Goal: Task Accomplishment & Management: Manage account settings

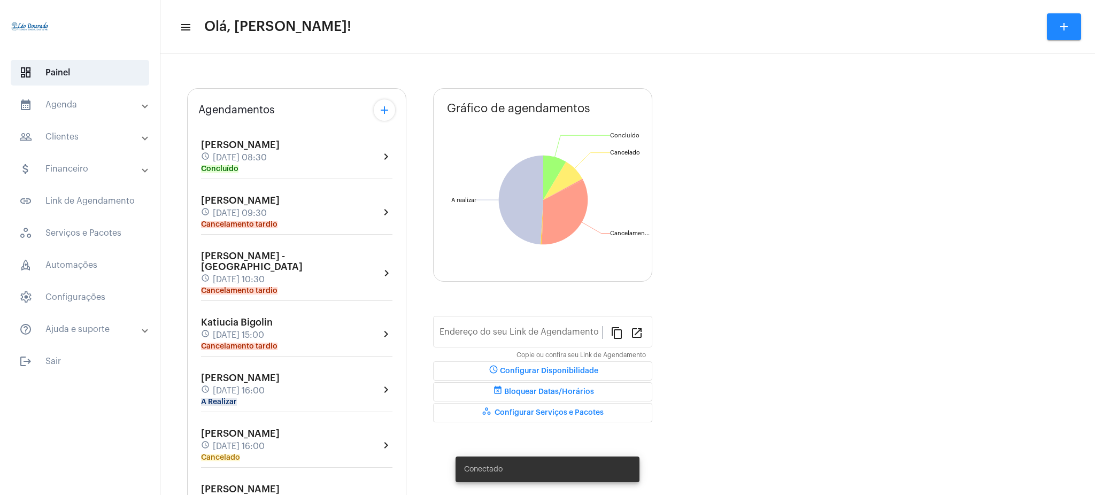
type input "[URL][DOMAIN_NAME][PERSON_NAME]"
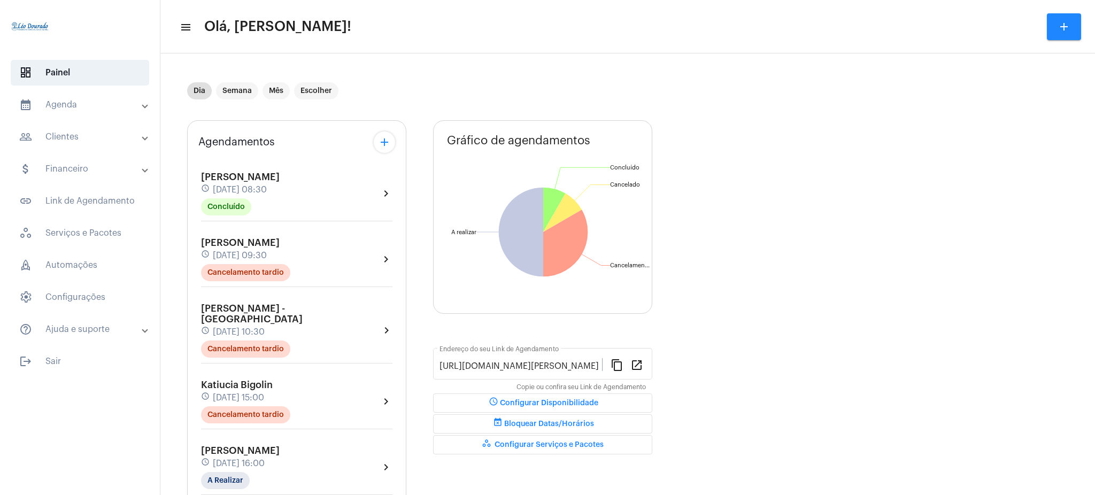
click at [95, 105] on mat-panel-title "calendar_month_outlined Agenda" at bounding box center [80, 104] width 123 height 13
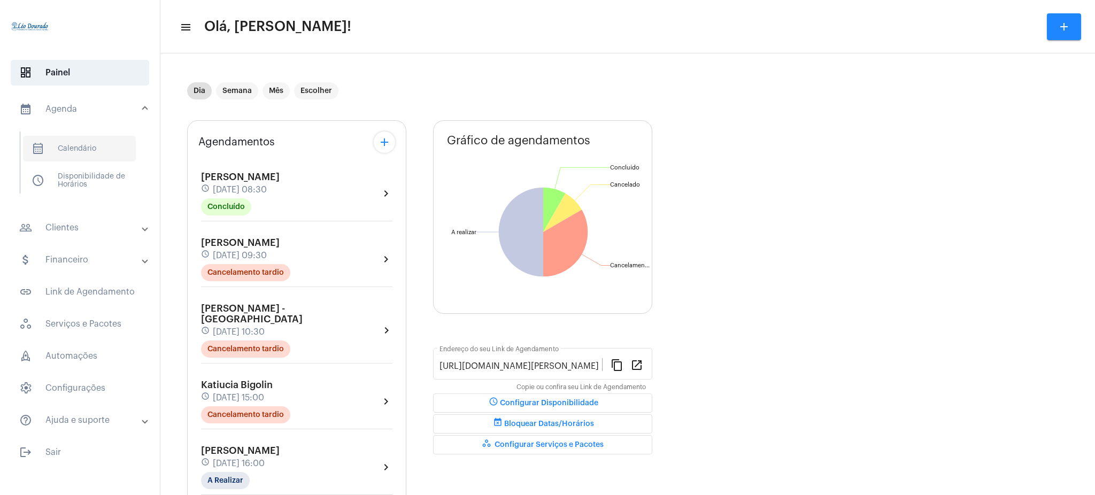
click at [95, 152] on span "calendar_month_outlined Calendário" at bounding box center [79, 149] width 113 height 26
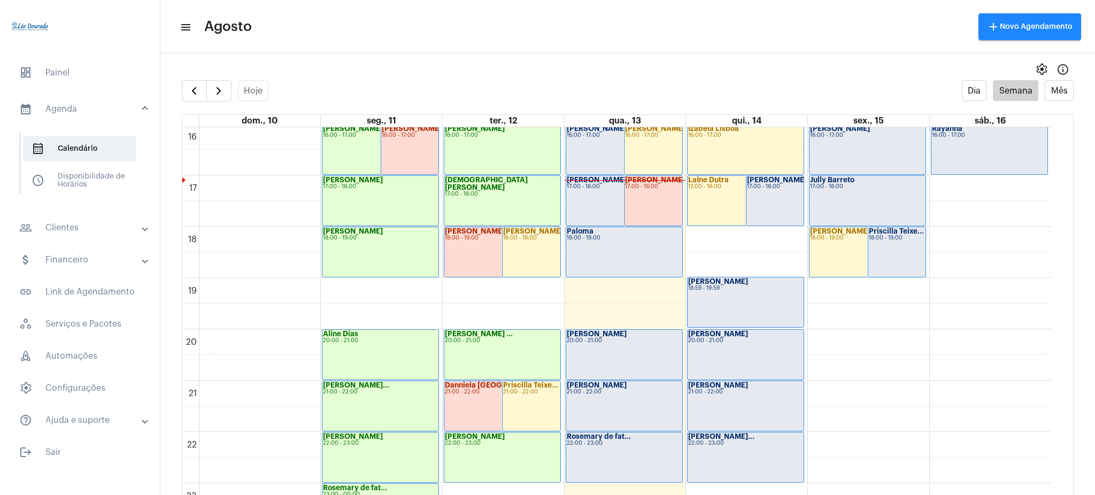
scroll to position [809, 0]
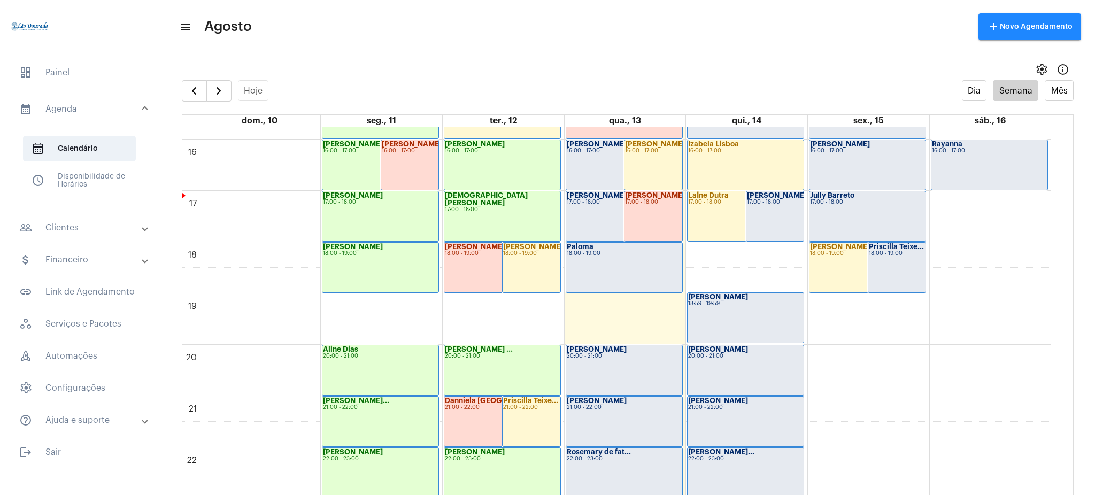
click at [578, 177] on div "[PERSON_NAME] ... 16:00 - 17:00" at bounding box center [624, 165] width 116 height 50
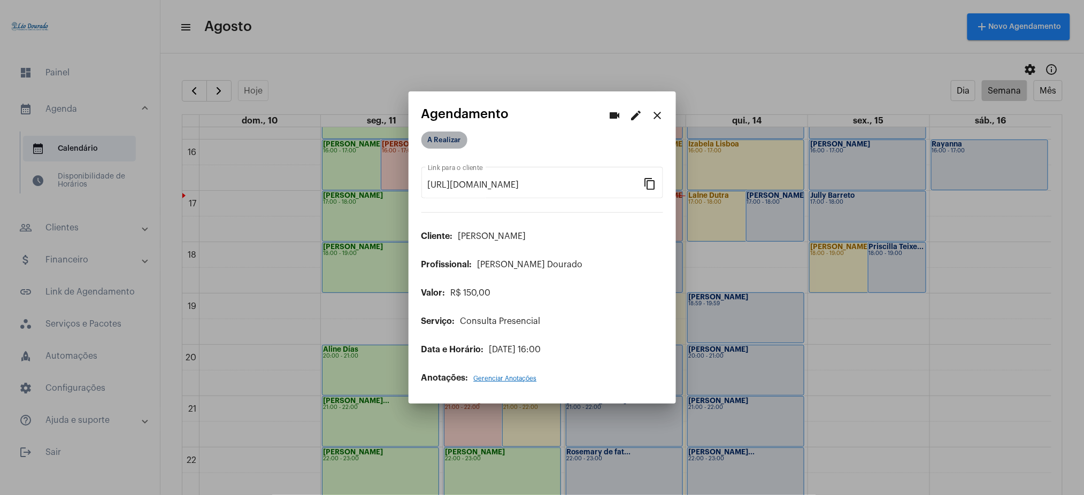
click at [442, 138] on mat-chip "A Realizar" at bounding box center [444, 140] width 46 height 17
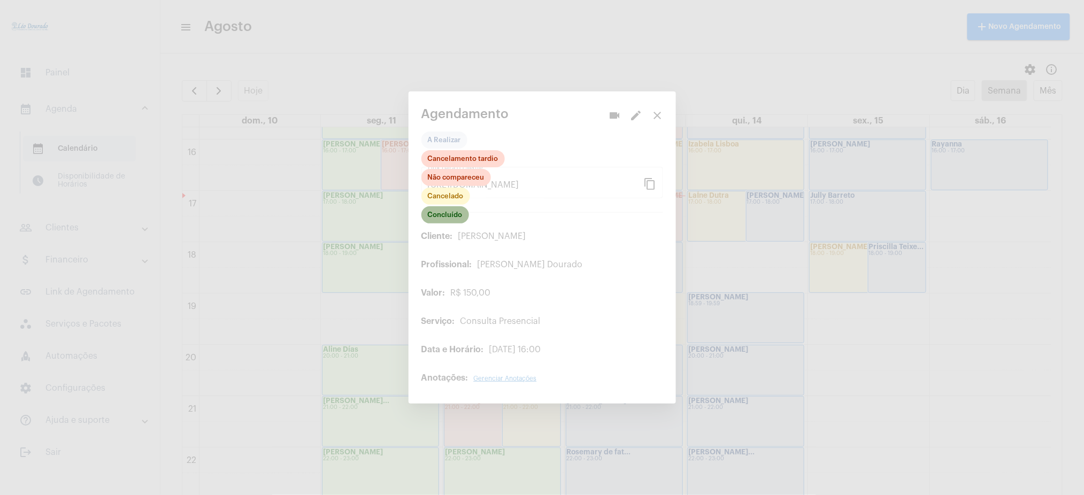
click at [454, 206] on mat-chip "Concluído" at bounding box center [445, 214] width 48 height 17
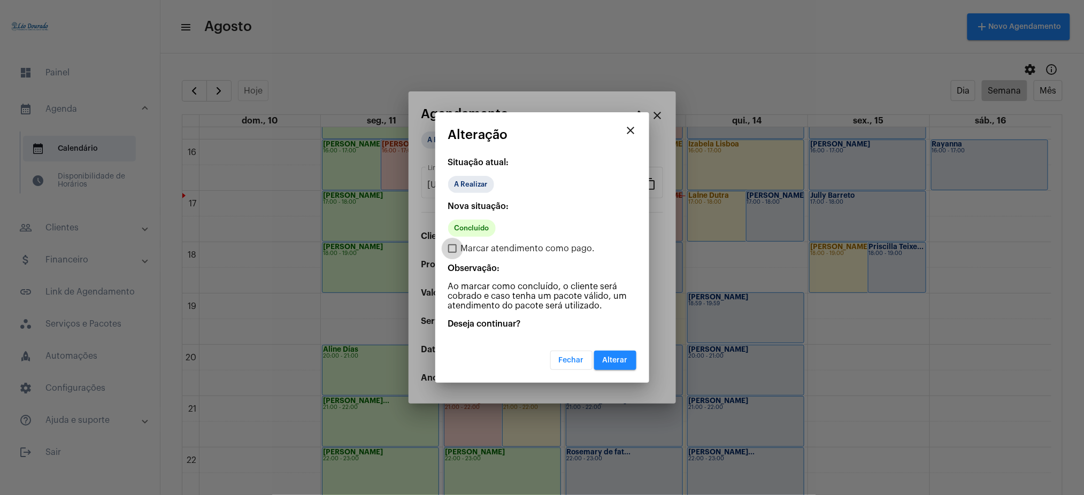
click at [457, 253] on label "Marcar atendimento como pago." at bounding box center [521, 248] width 147 height 13
click at [452, 253] on input "Marcar atendimento como pago." at bounding box center [452, 253] width 1 height 1
checkbox input "true"
click at [613, 357] on span "Alterar" at bounding box center [615, 360] width 25 height 7
